Goal: Contribute content: Add original content to the website for others to see

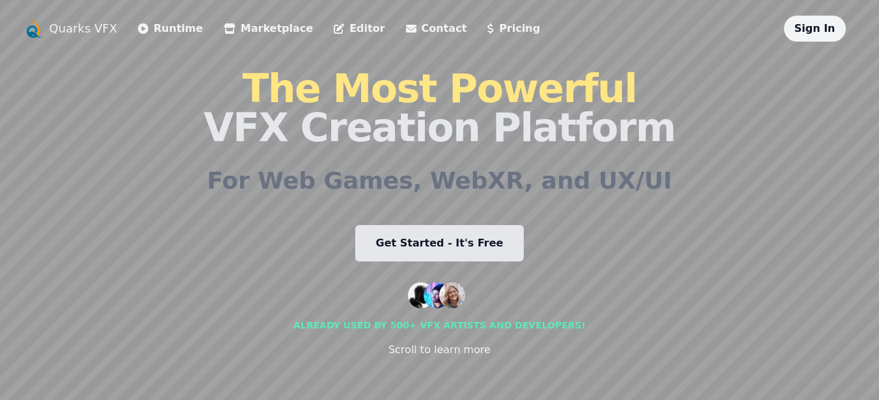
click at [334, 30] on link "Editor" at bounding box center [359, 29] width 51 height 16
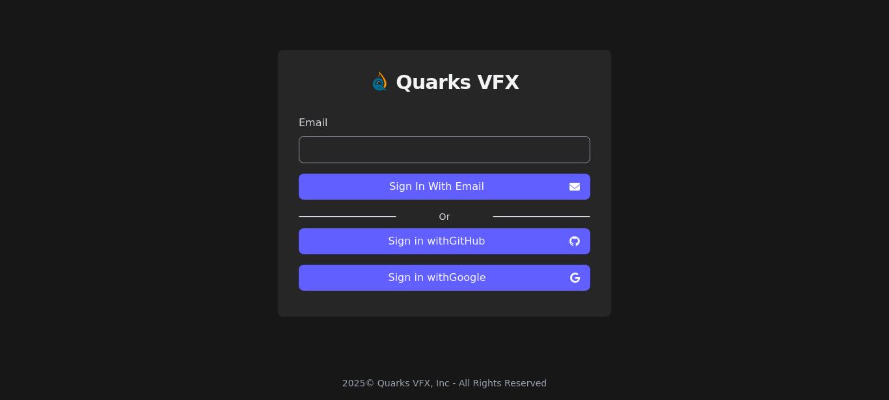
click at [473, 281] on span "Sign in with Google" at bounding box center [437, 278] width 256 height 16
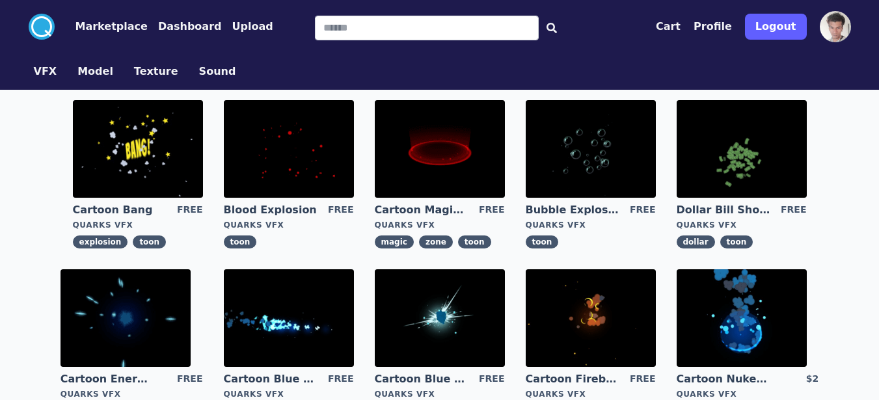
click at [43, 72] on button "VFX" at bounding box center [45, 72] width 23 height 16
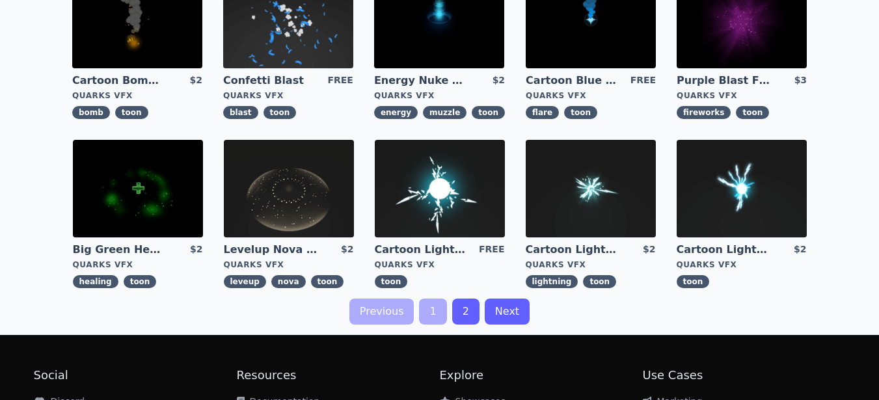
scroll to position [469, 0]
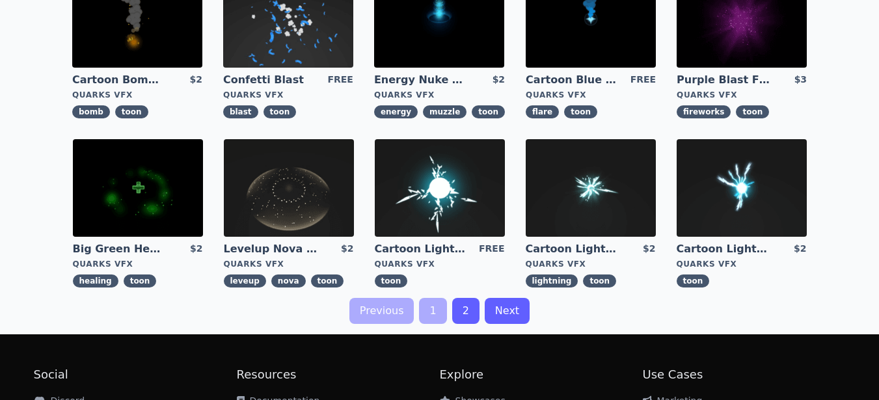
click at [518, 305] on link "Next" at bounding box center [507, 311] width 45 height 26
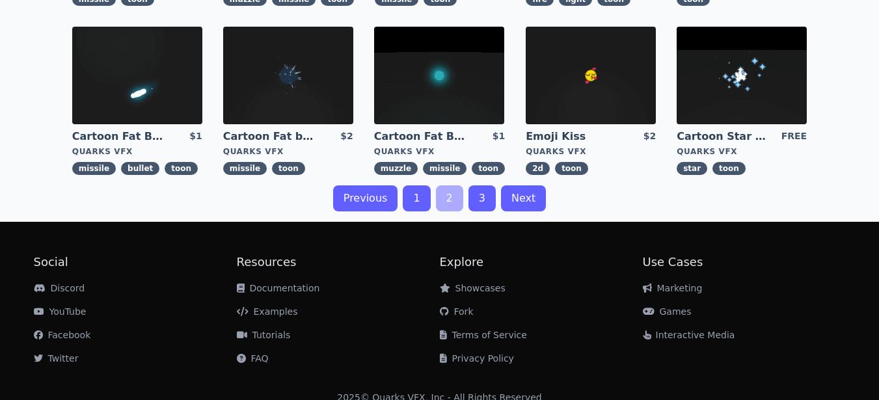
scroll to position [596, 0]
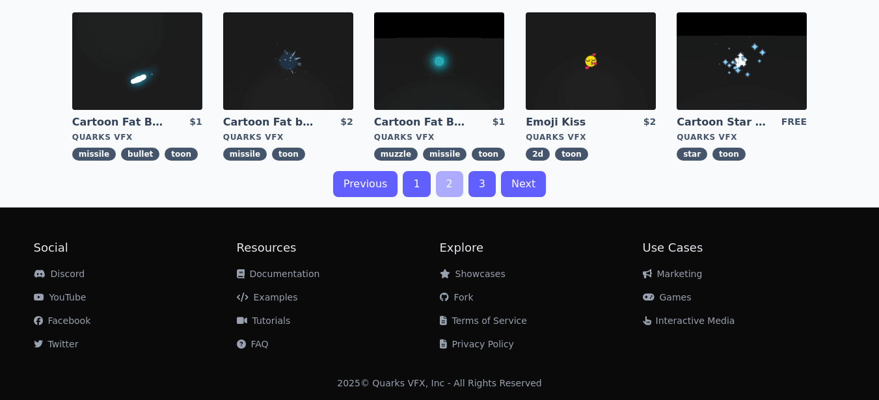
click at [517, 185] on link "Next" at bounding box center [523, 184] width 45 height 26
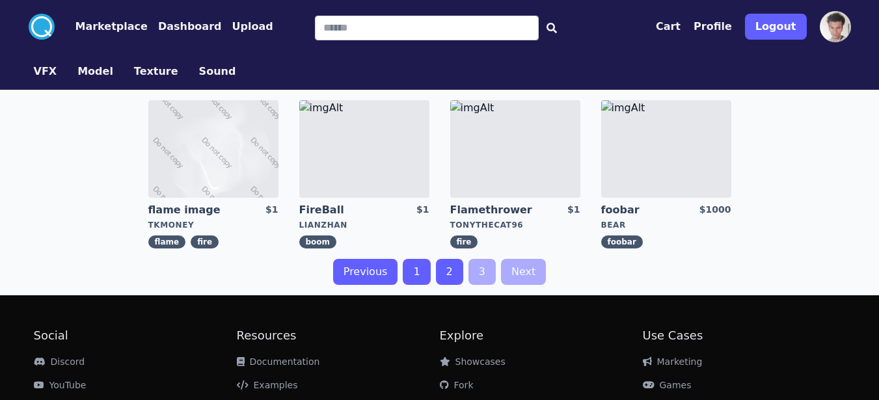
click at [48, 79] on div "VFX Model Texture Sound" at bounding box center [439, 71] width 833 height 36
click at [45, 79] on button "VFX" at bounding box center [45, 72] width 23 height 16
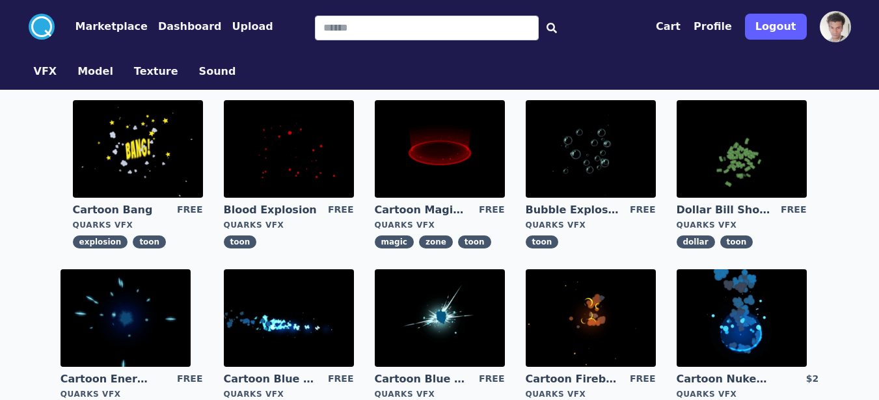
click at [167, 28] on button "Dashboard" at bounding box center [190, 27] width 64 height 16
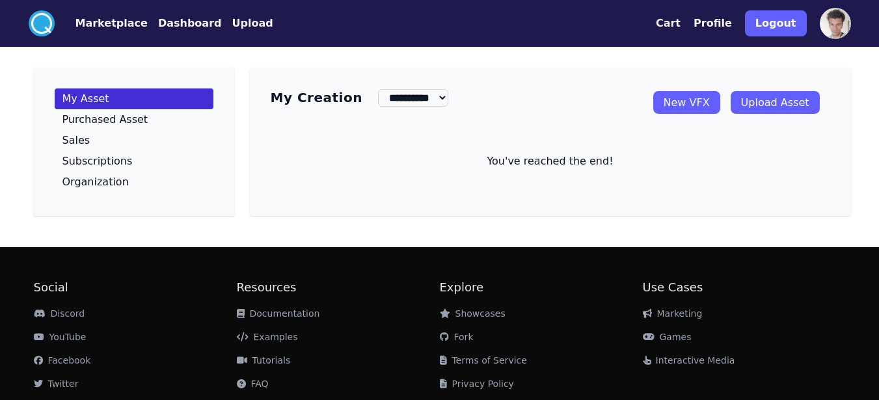
click at [697, 109] on link "New VFX" at bounding box center [687, 102] width 67 height 23
